Goal: Leave review/rating: Share an evaluation or opinion about a product, service, or content

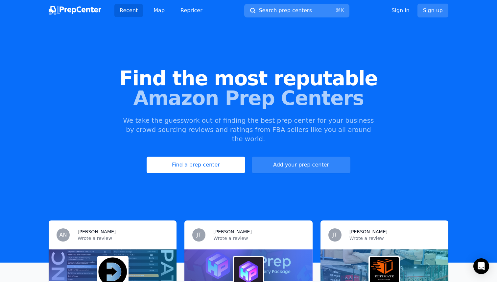
click at [287, 11] on span "Search prep centers" at bounding box center [285, 11] width 53 height 8
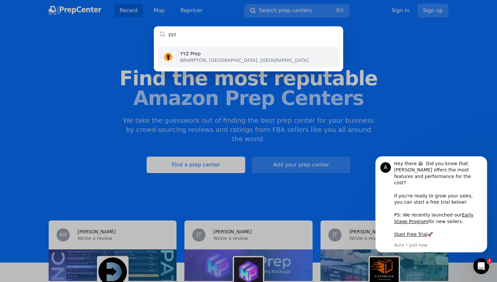
type input "yyz"
click at [232, 56] on li "YYZ Prep BRAMPTON, [GEOGRAPHIC_DATA], [GEOGRAPHIC_DATA]" at bounding box center [248, 56] width 181 height 21
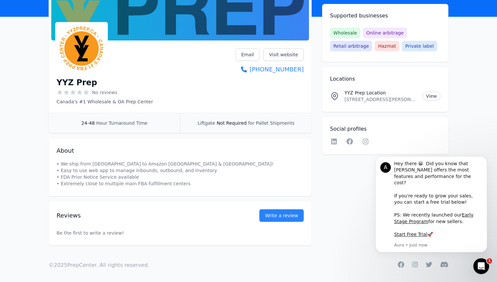
scroll to position [70, 0]
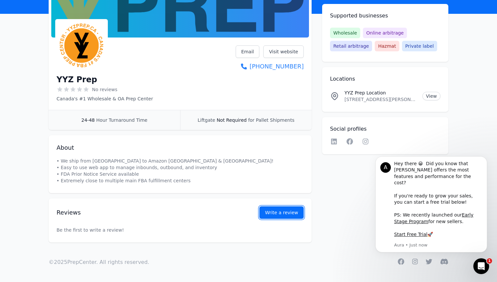
click at [271, 213] on link "Write a review" at bounding box center [281, 212] width 44 height 12
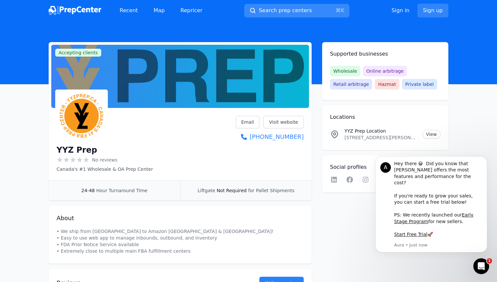
click at [281, 13] on span "Search prep centers" at bounding box center [285, 11] width 53 height 8
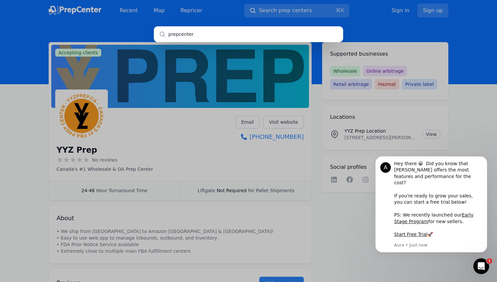
click at [226, 36] on input "prepcenter" at bounding box center [248, 34] width 189 height 16
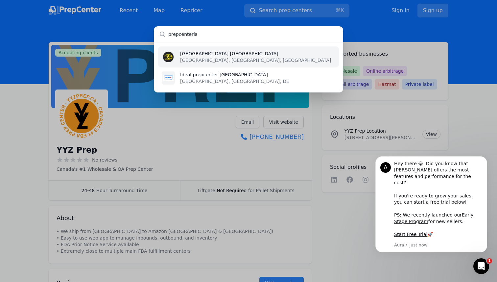
type input "prepcenterla"
click at [214, 56] on p "[GEOGRAPHIC_DATA] [GEOGRAPHIC_DATA]" at bounding box center [255, 53] width 151 height 7
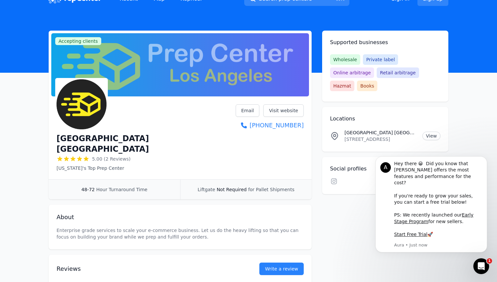
scroll to position [2, 0]
